Goal: Use online tool/utility: Utilize a website feature to perform a specific function

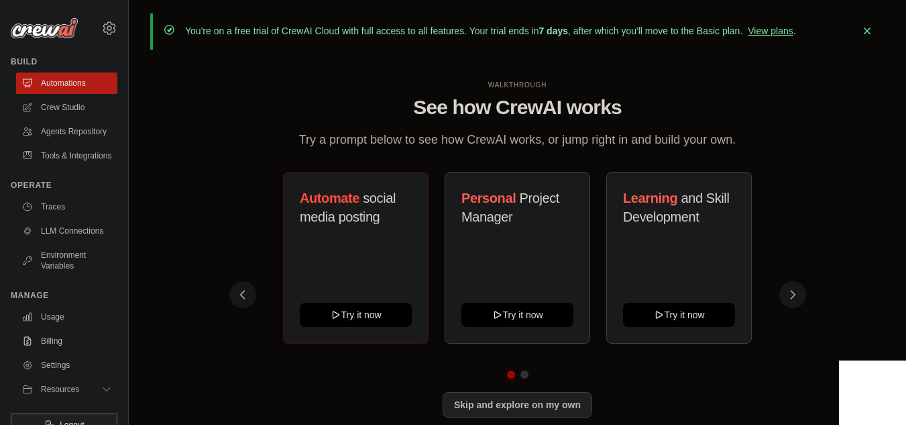
scroll to position [47, 0]
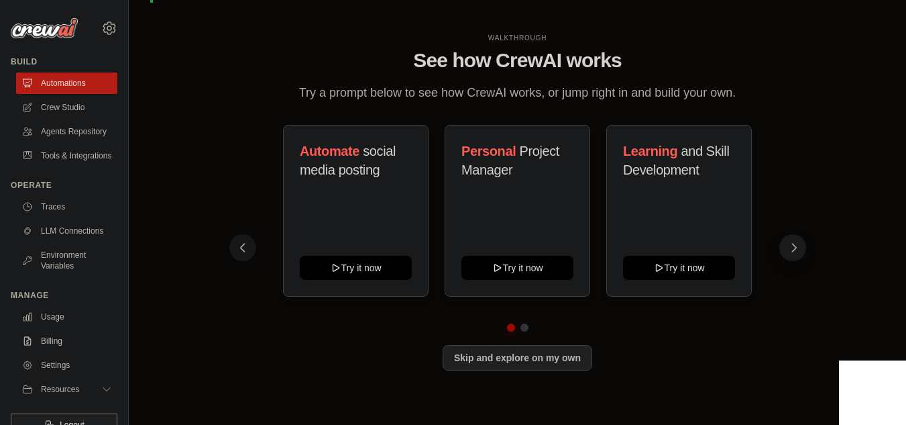
click at [802, 250] on button at bounding box center [792, 247] width 27 height 27
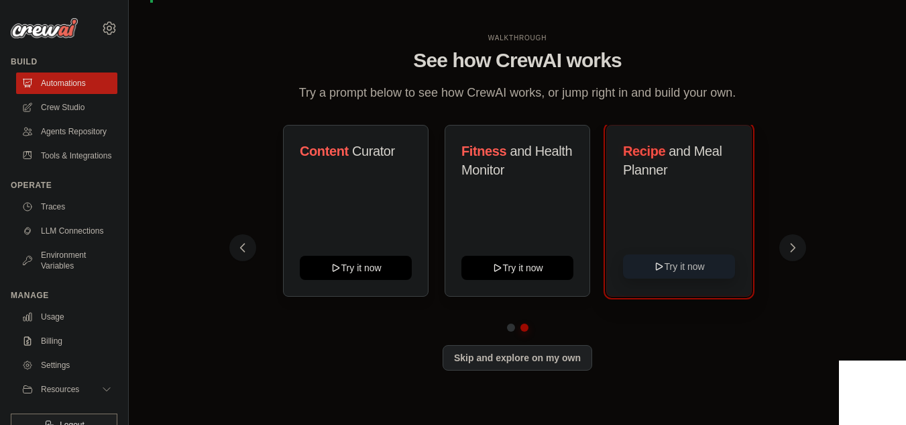
click at [681, 267] on button "Try it now" at bounding box center [679, 266] width 112 height 24
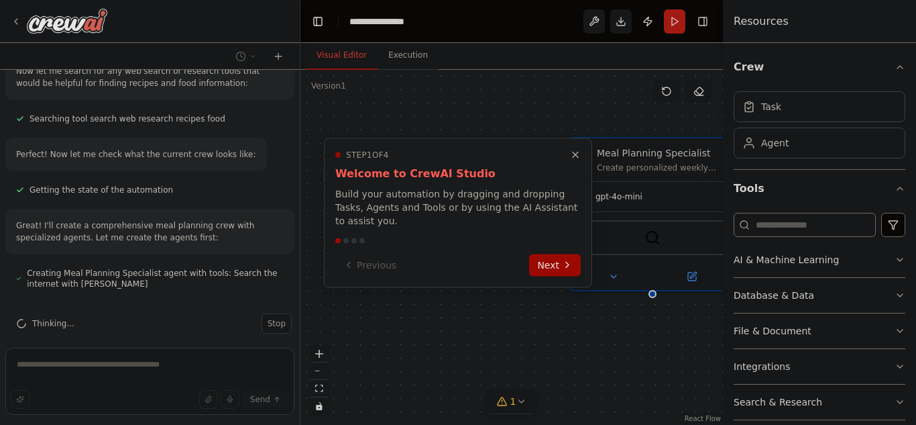
scroll to position [248, 0]
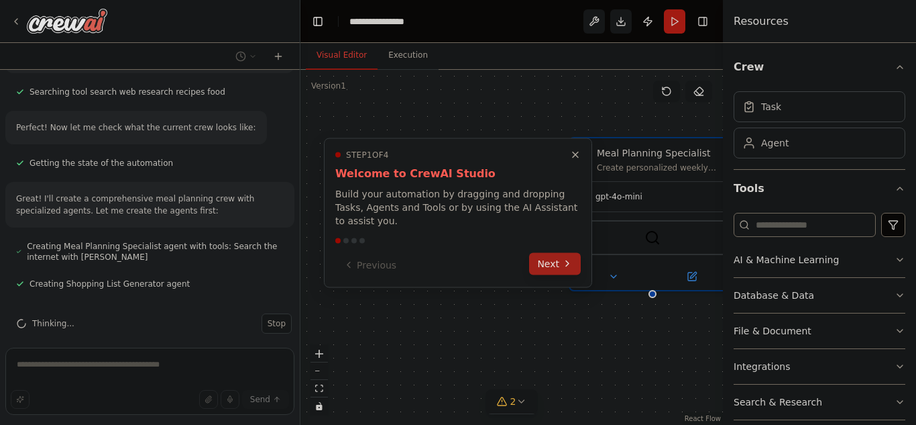
click at [565, 258] on icon at bounding box center [567, 263] width 11 height 11
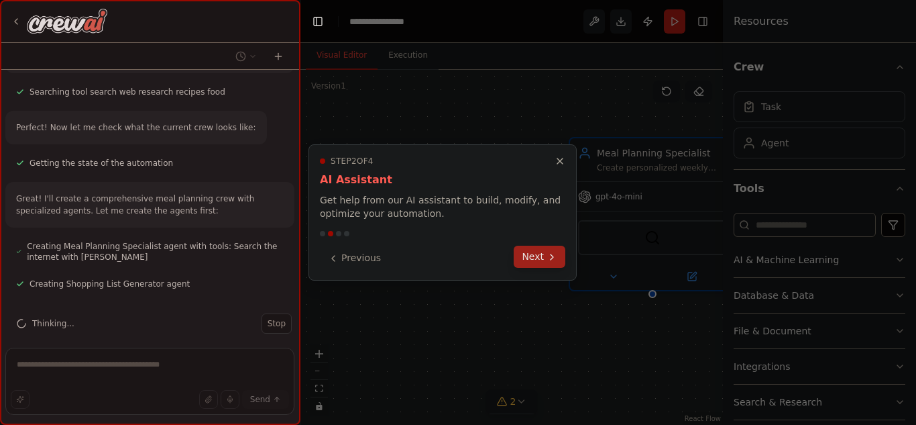
click at [541, 258] on button "Next" at bounding box center [540, 256] width 52 height 22
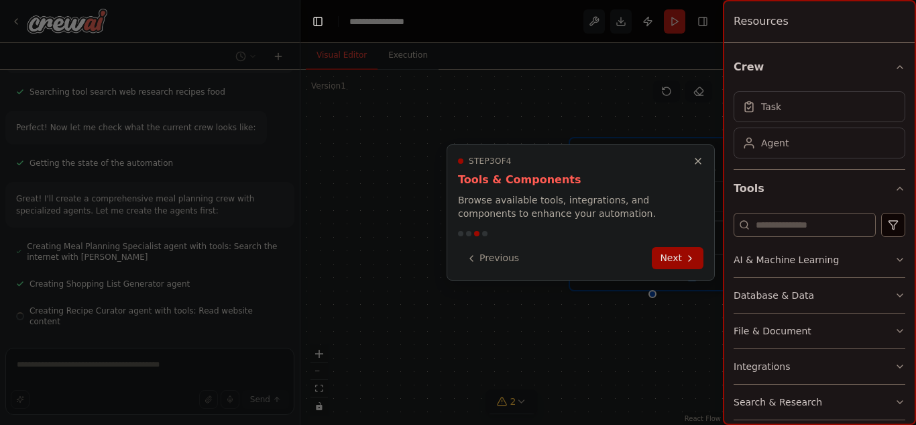
scroll to position [274, 0]
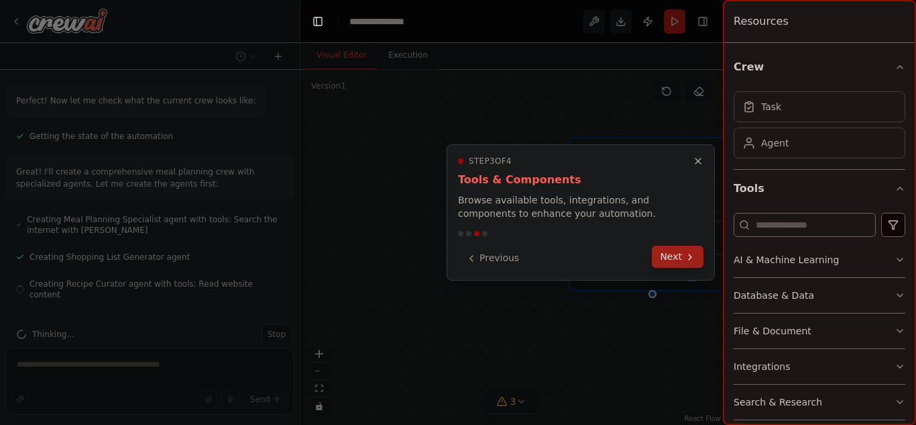
click at [687, 263] on button "Next" at bounding box center [678, 256] width 52 height 22
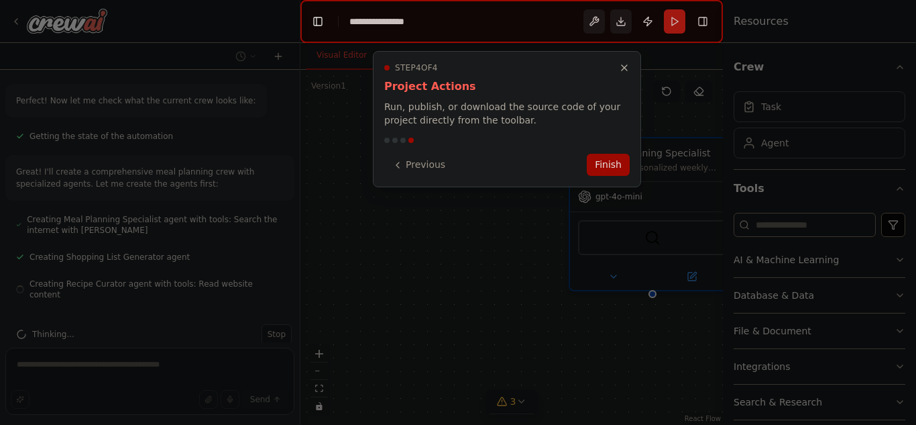
click at [687, 263] on div at bounding box center [458, 212] width 916 height 425
click at [612, 169] on button "Finish" at bounding box center [613, 163] width 43 height 22
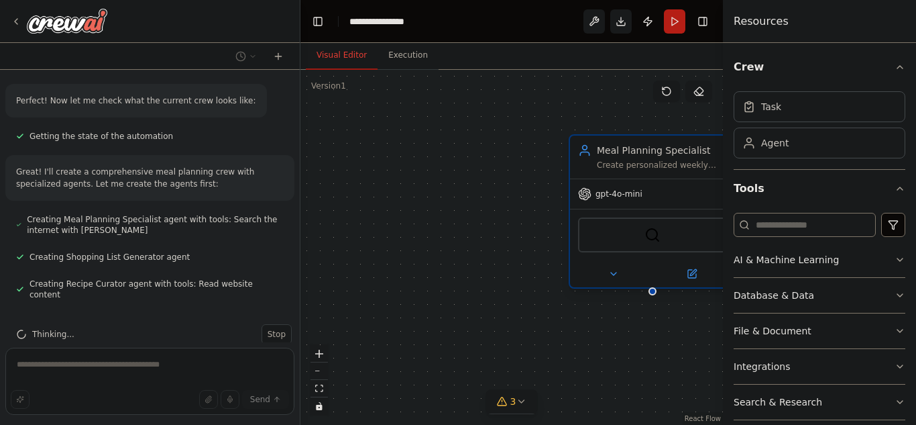
scroll to position [312, 0]
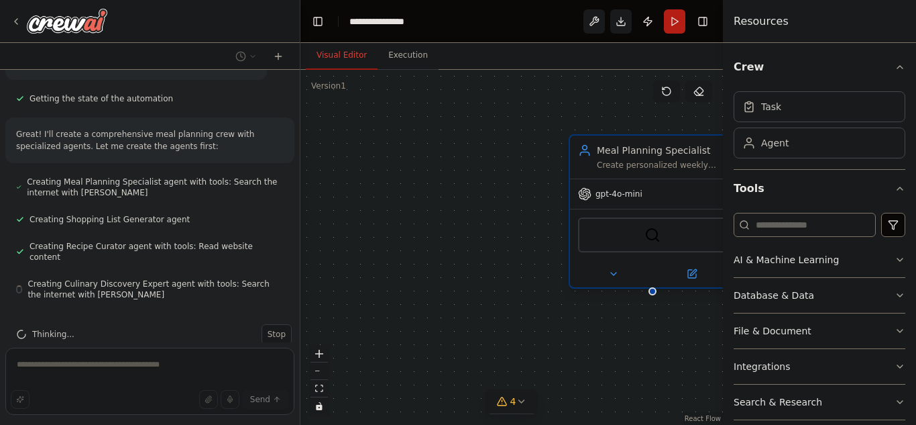
click at [644, 161] on div "Create personalized weekly meal plans based on {dietary_preferences}, consideri…" at bounding box center [662, 165] width 130 height 11
click at [596, 359] on div "Meal Planning Specialist Create personalized weekly meal plans based on {dietar…" at bounding box center [511, 247] width 423 height 355
drag, startPoint x: 596, startPoint y: 359, endPoint x: 520, endPoint y: 331, distance: 80.9
click at [526, 332] on div "Meal Planning Specialist Create personalized weekly meal plans based on {dietar…" at bounding box center [511, 247] width 423 height 355
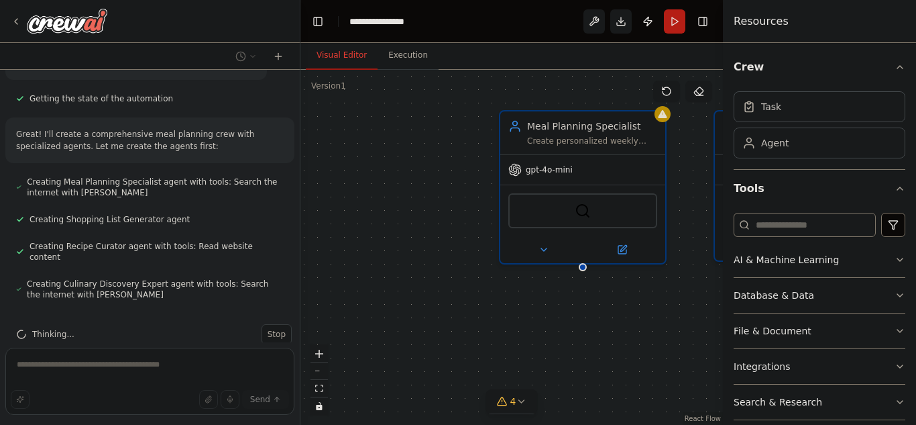
click at [459, 327] on div "Meal Planning Specialist Create personalized weekly meal plans based on {dietar…" at bounding box center [511, 247] width 423 height 355
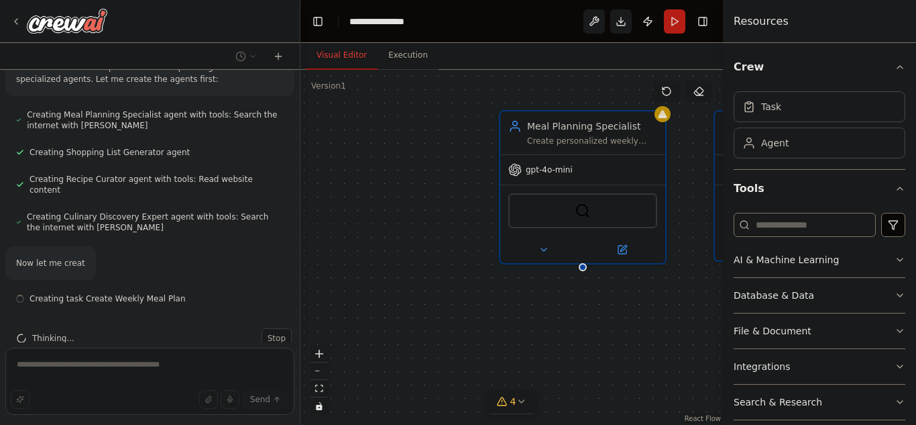
scroll to position [383, 0]
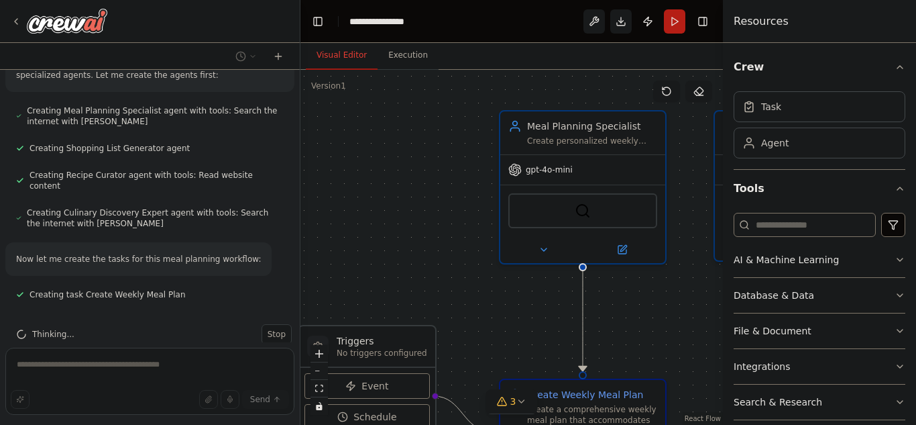
click at [639, 320] on div ".deletable-edge-delete-btn { width: 20px; height: 20px; border: 0px solid #ffff…" at bounding box center [511, 247] width 423 height 355
click at [500, 345] on div ".deletable-edge-delete-btn { width: 20px; height: 20px; border: 0px solid #ffff…" at bounding box center [511, 247] width 423 height 355
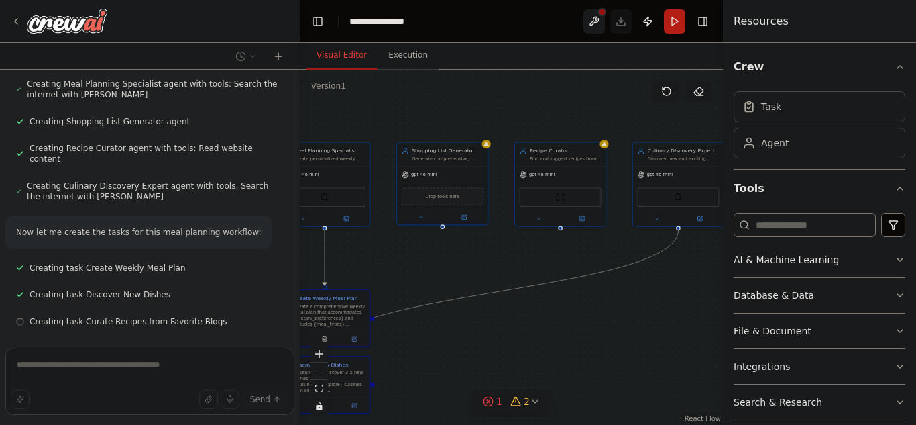
scroll to position [437, 0]
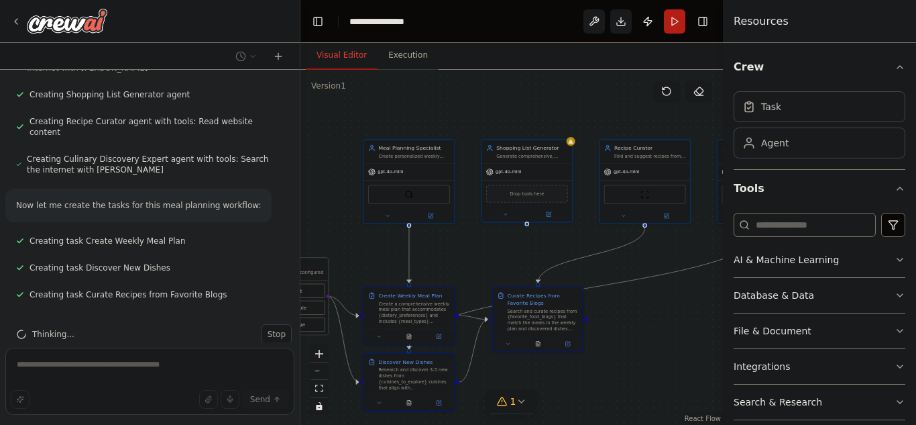
drag, startPoint x: 651, startPoint y: 337, endPoint x: 495, endPoint y: 262, distance: 173.1
click at [495, 262] on div ".deletable-edge-delete-btn { width: 20px; height: 20px; border: 0px solid #ffff…" at bounding box center [511, 247] width 423 height 355
click at [323, 372] on button "zoom out" at bounding box center [319, 370] width 17 height 17
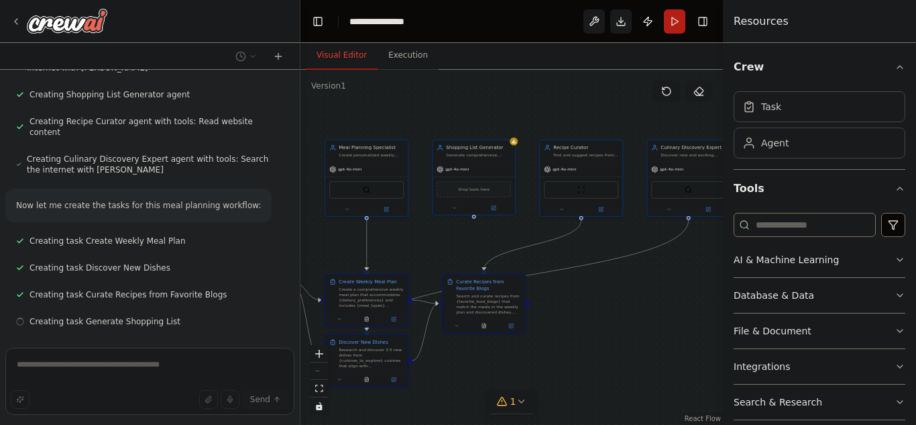
drag, startPoint x: 690, startPoint y: 297, endPoint x: 646, endPoint y: 282, distance: 46.2
click at [646, 282] on div ".deletable-edge-delete-btn { width: 20px; height: 20px; border: 0px solid #ffff…" at bounding box center [511, 247] width 423 height 355
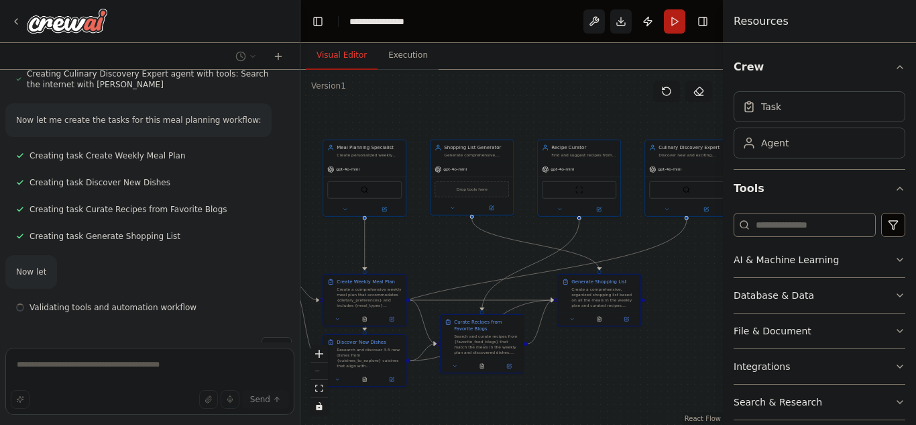
scroll to position [535, 0]
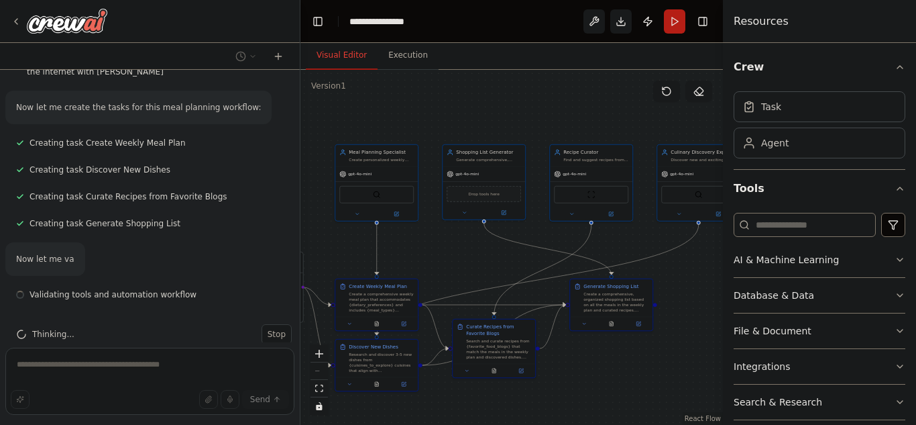
drag, startPoint x: 690, startPoint y: 283, endPoint x: 703, endPoint y: 288, distance: 13.6
click at [703, 288] on div ".deletable-edge-delete-btn { width: 20px; height: 20px; border: 0px solid #ffff…" at bounding box center [511, 247] width 423 height 355
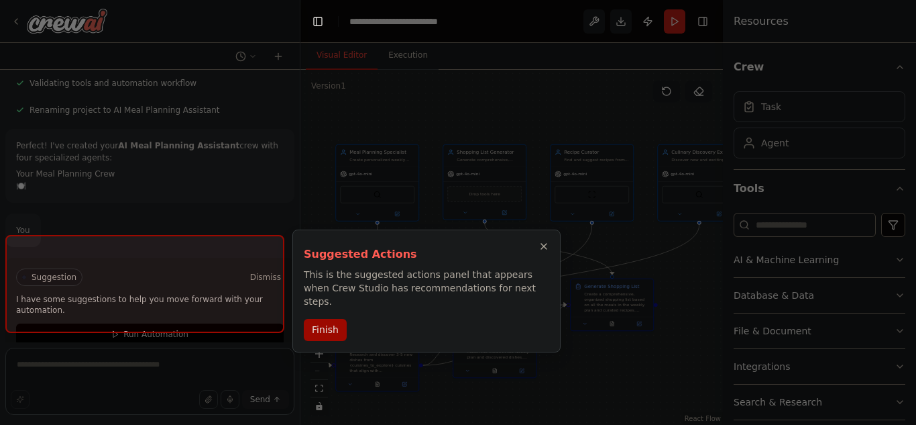
scroll to position [747, 0]
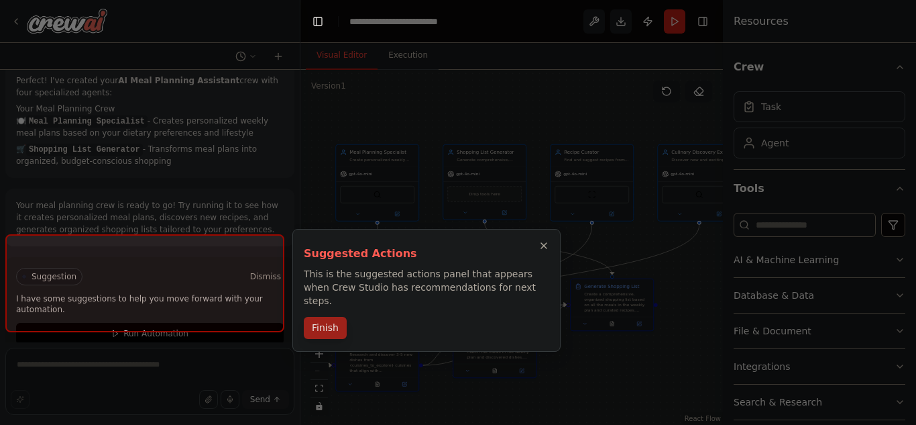
click at [331, 317] on button "Finish" at bounding box center [325, 328] width 43 height 22
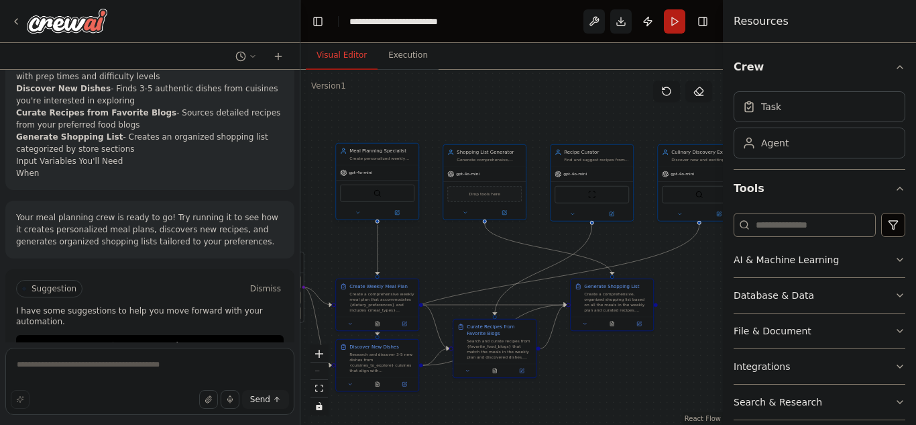
scroll to position [1004, 0]
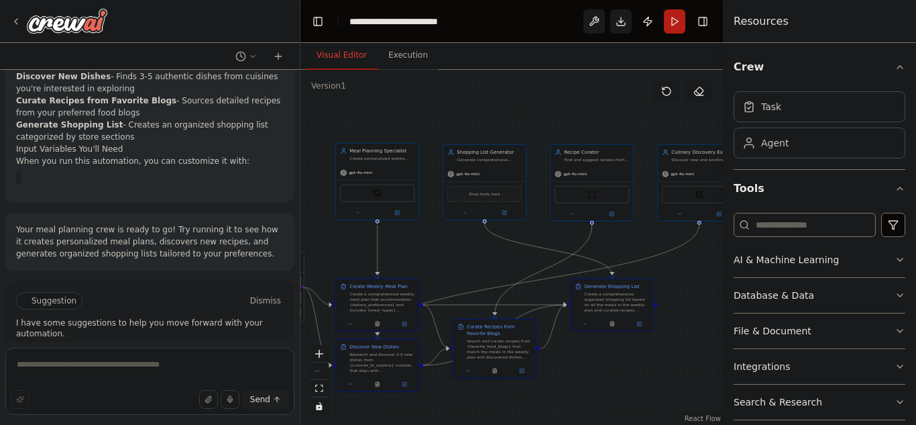
click at [391, 162] on div "Meal Planning Specialist Create personalized weekly meal plans based on {dietar…" at bounding box center [377, 154] width 83 height 21
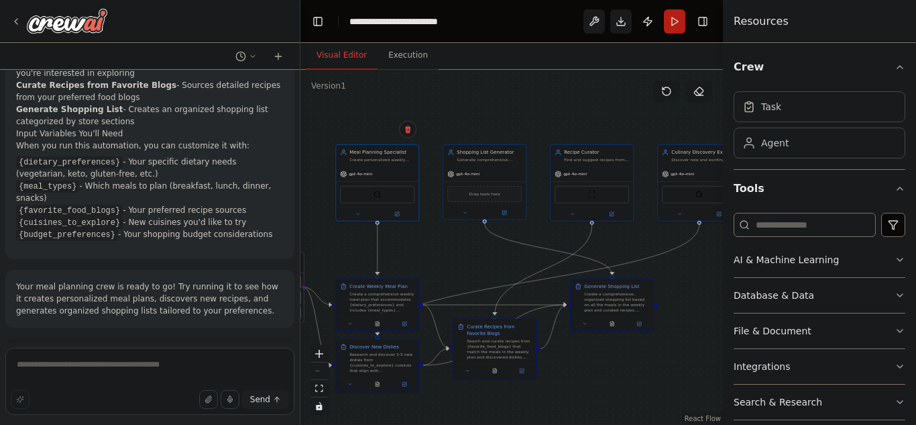
scroll to position [1019, 0]
click at [678, 31] on button "Run" at bounding box center [674, 21] width 21 height 24
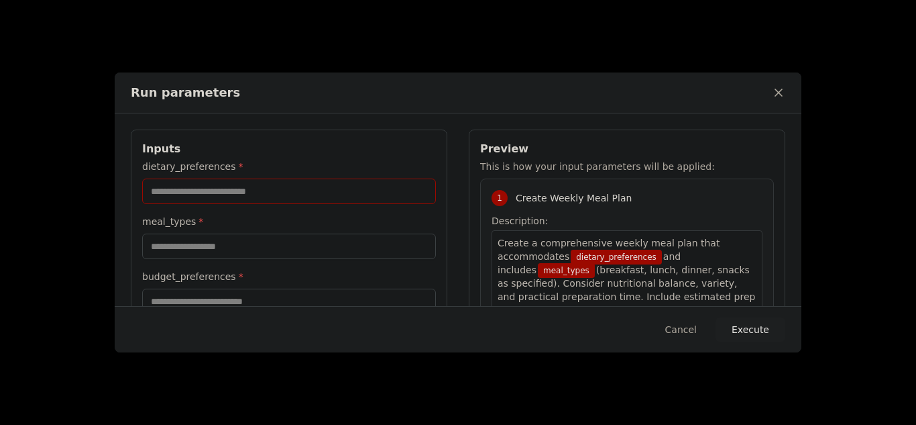
click at [264, 190] on input "dietary_preferences *" at bounding box center [289, 190] width 294 height 25
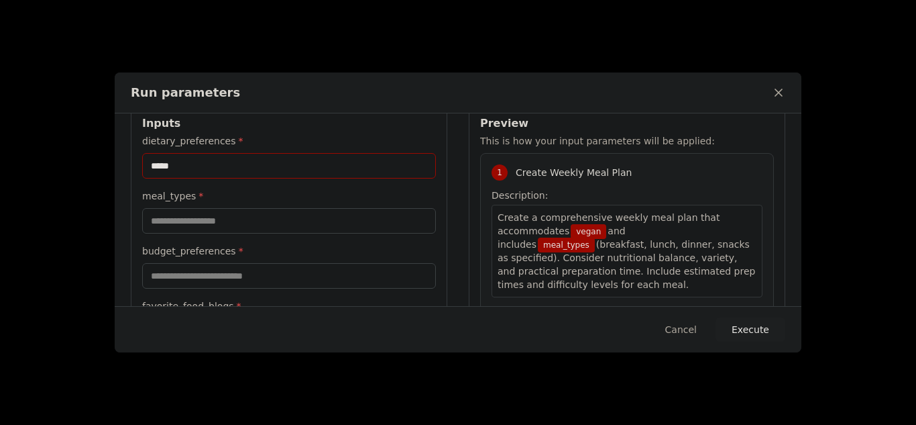
scroll to position [26, 0]
type input "*****"
click at [235, 225] on input "meal_types *" at bounding box center [289, 219] width 294 height 25
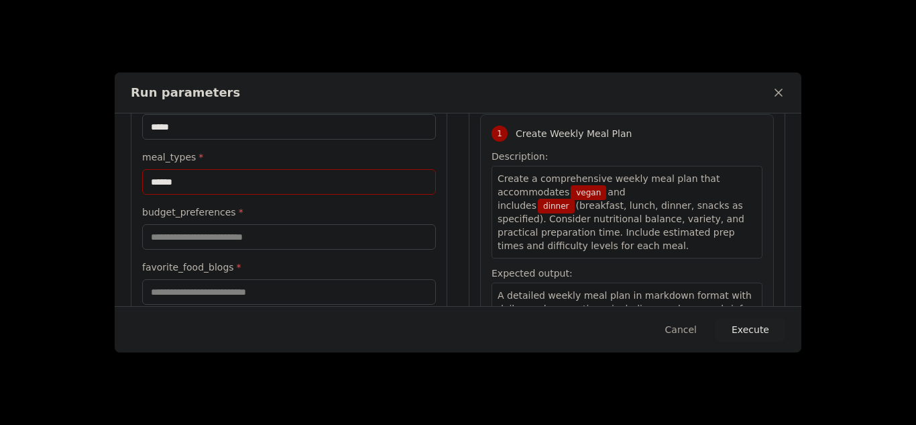
scroll to position [65, 0]
type input "******"
click at [224, 237] on input "budget_preferences *" at bounding box center [289, 235] width 294 height 25
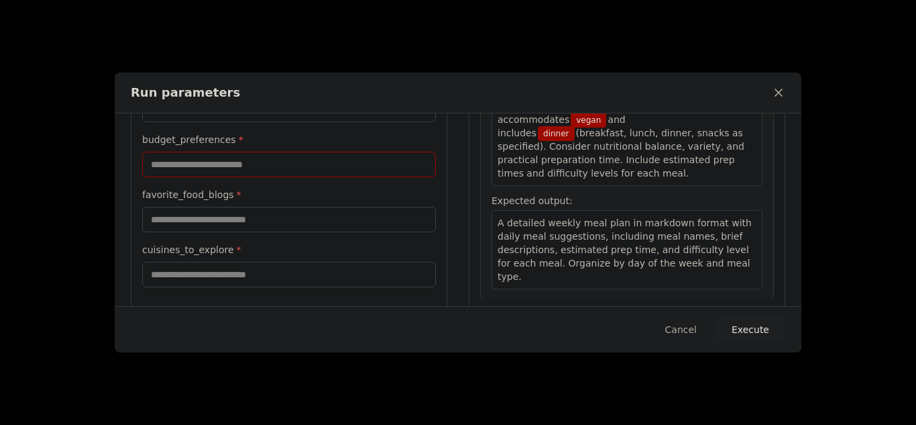
scroll to position [157, 0]
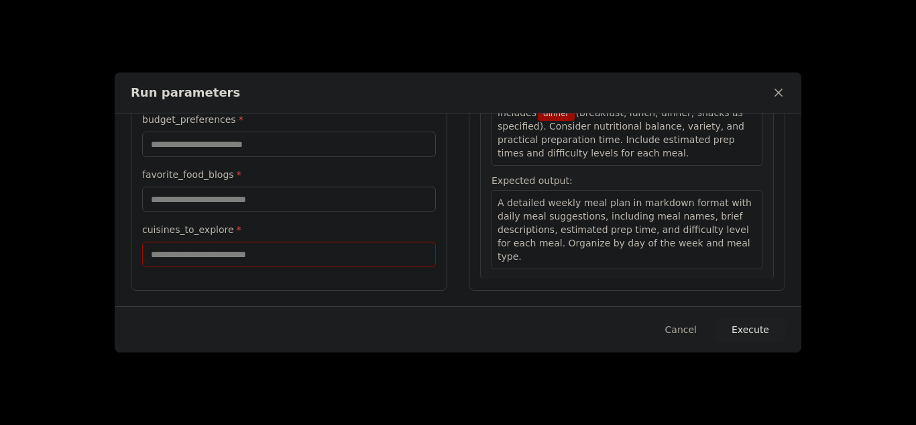
click at [228, 254] on input "cuisines_to_explore *" at bounding box center [289, 253] width 294 height 25
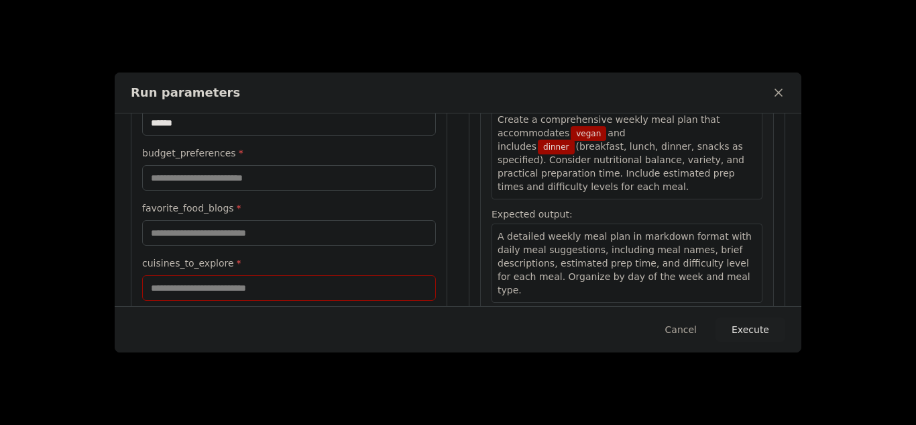
scroll to position [123, 0]
click at [257, 233] on input "favorite_food_blogs *" at bounding box center [289, 233] width 294 height 25
type input "**********"
click at [255, 291] on input "cuisines_to_explore *" at bounding box center [289, 288] width 294 height 25
type input "*"
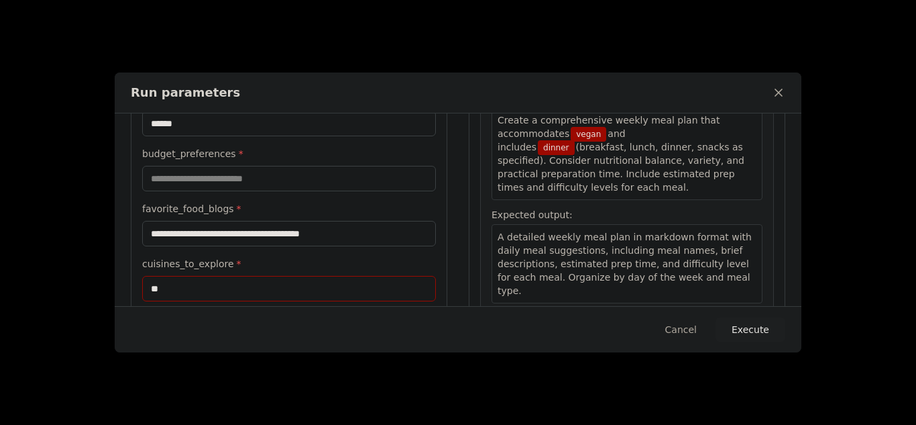
type input "*"
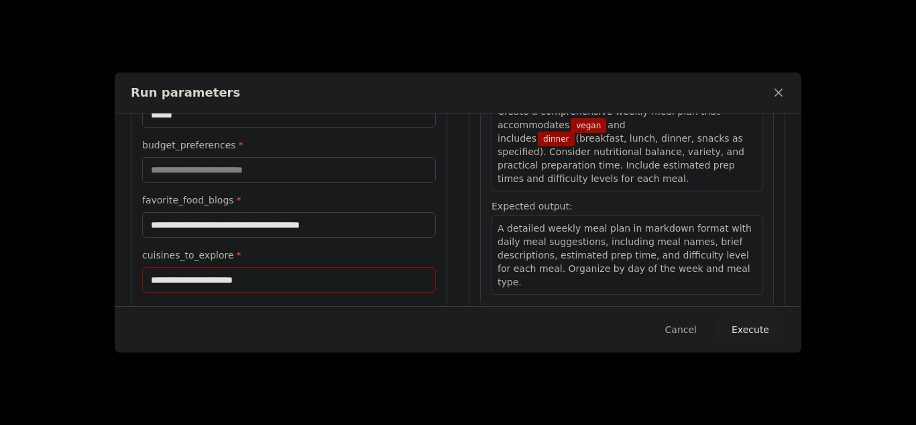
scroll to position [132, 0]
type input "**********"
click at [262, 176] on input "budget_preferences *" at bounding box center [289, 168] width 294 height 25
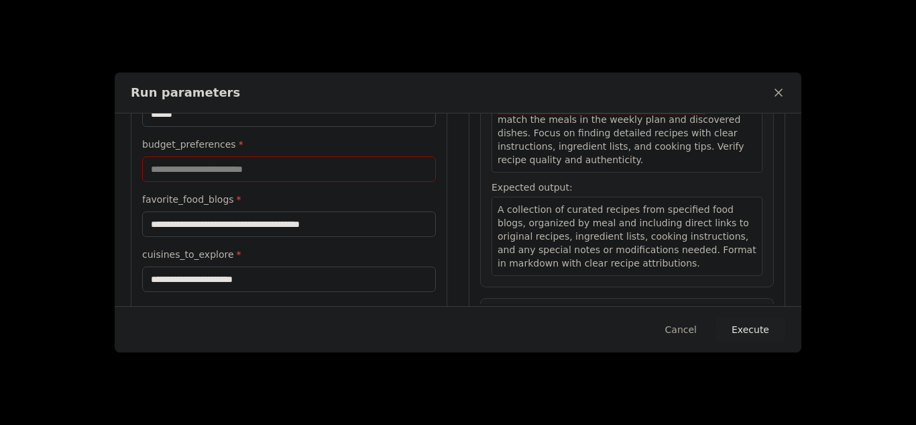
scroll to position [557, 0]
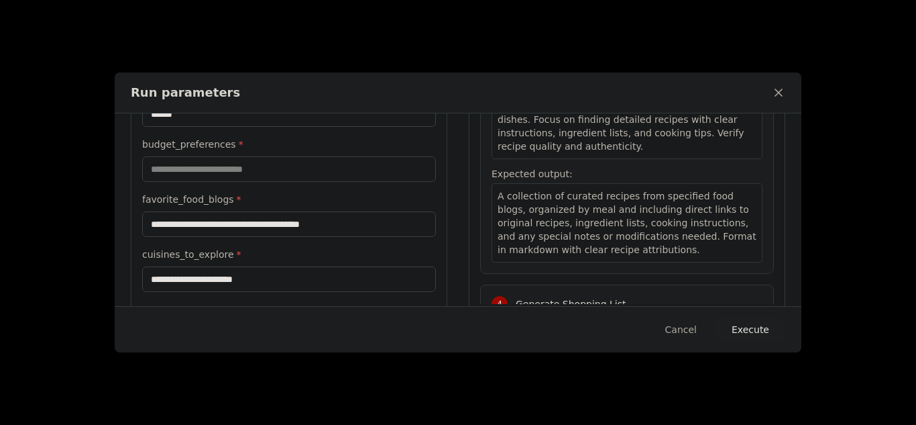
click at [777, 336] on button "Execute" at bounding box center [751, 329] width 70 height 24
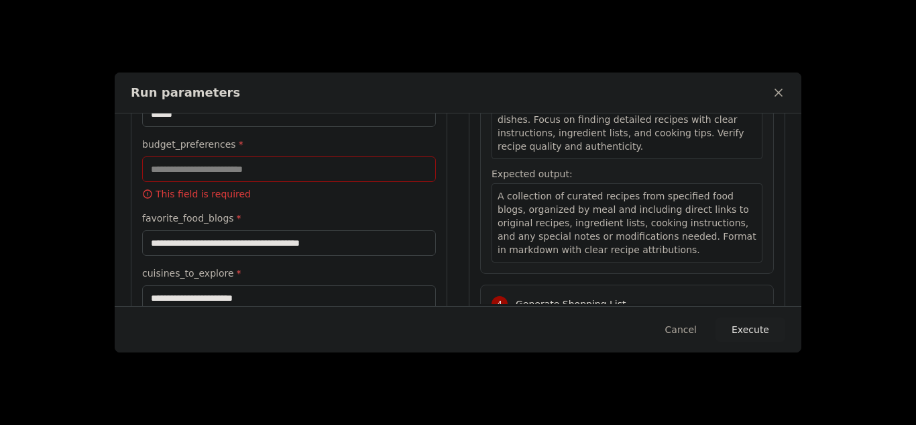
click at [212, 165] on input "budget_preferences *" at bounding box center [289, 168] width 294 height 25
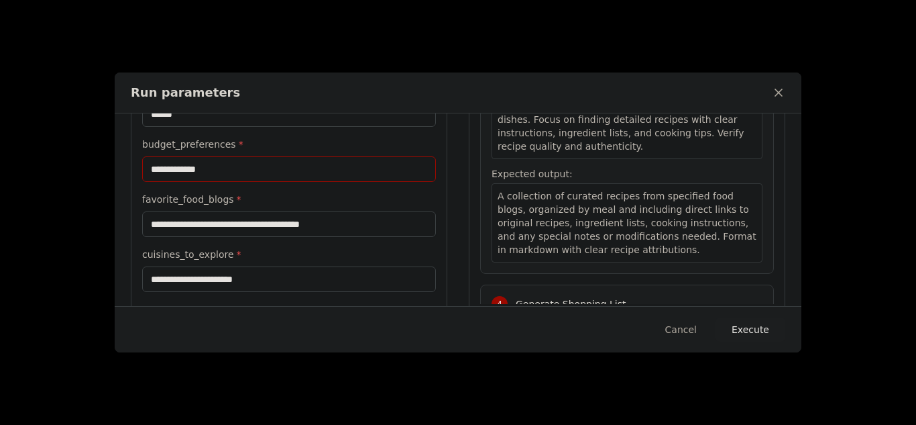
type input "**********"
click at [757, 324] on button "Execute" at bounding box center [751, 329] width 70 height 24
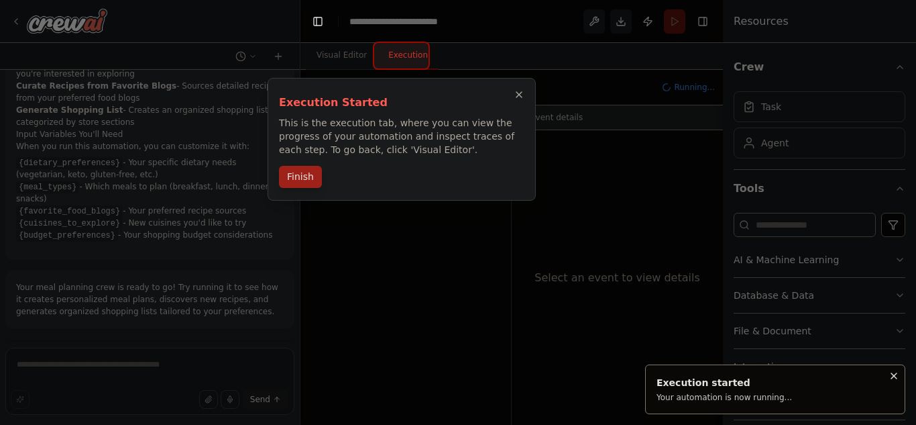
click at [295, 182] on button "Finish" at bounding box center [300, 177] width 43 height 22
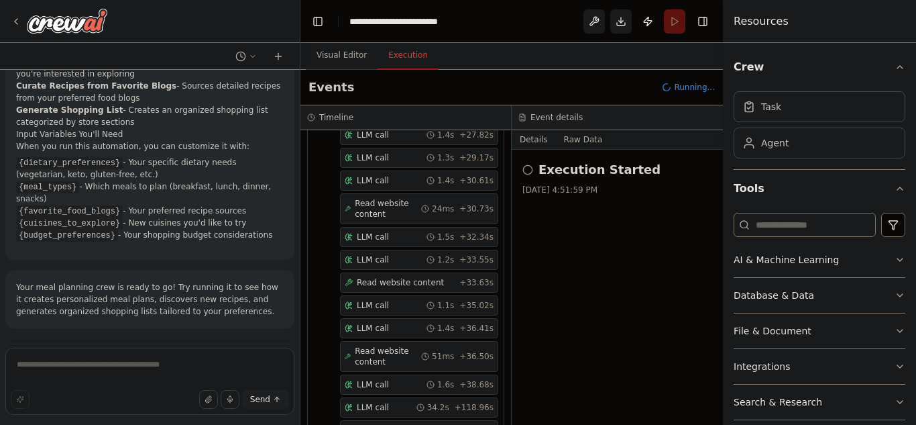
scroll to position [1170, 0]
